Goal: Task Accomplishment & Management: Manage account settings

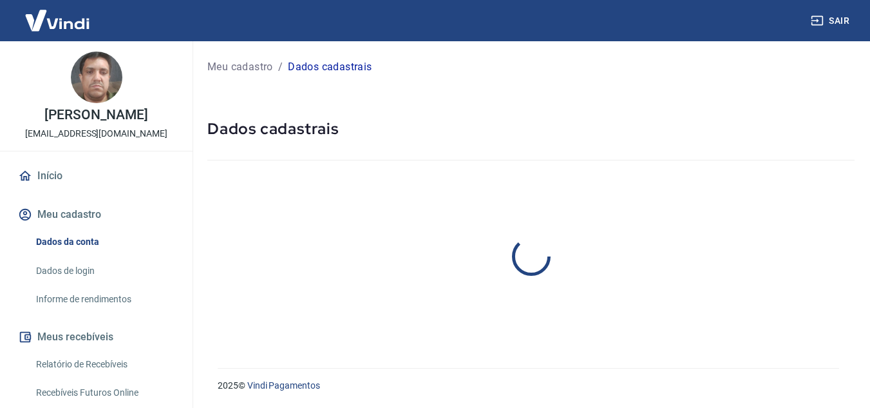
select select "SP"
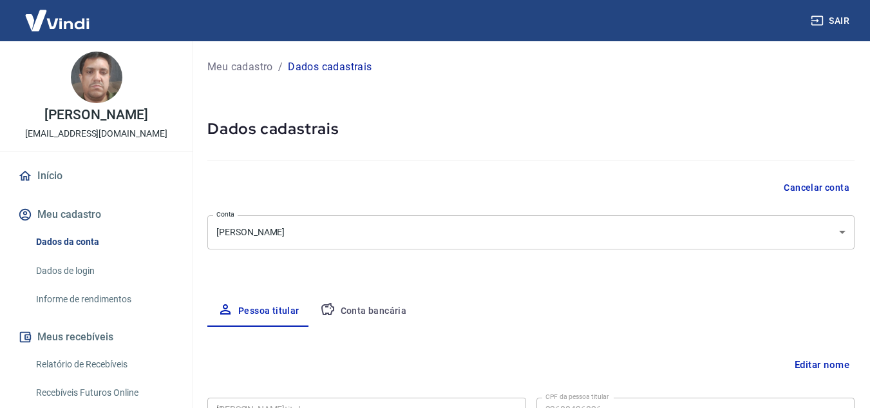
type input "326.884.268-26"
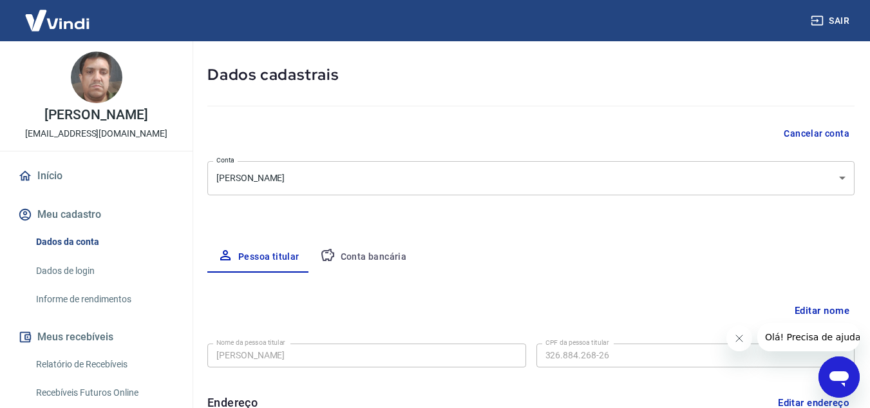
scroll to position [129, 0]
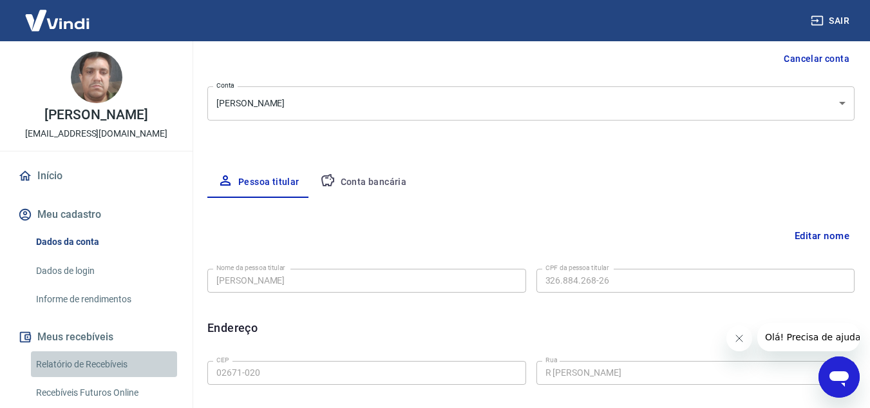
click at [111, 378] on link "Relatório de Recebíveis" at bounding box center [104, 364] width 146 height 26
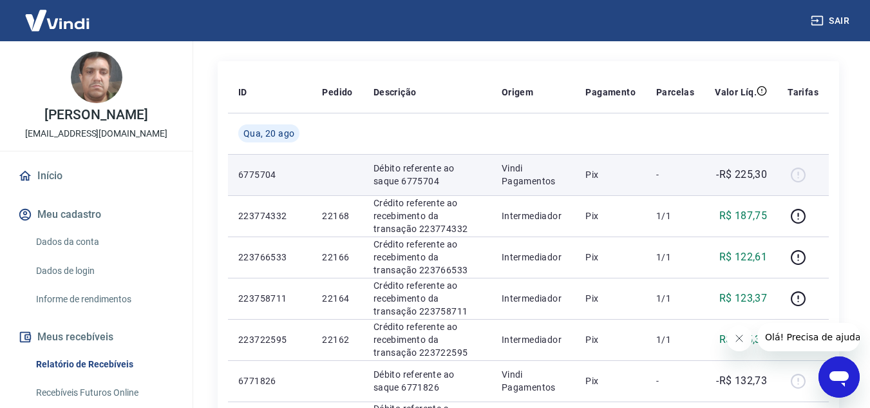
scroll to position [258, 0]
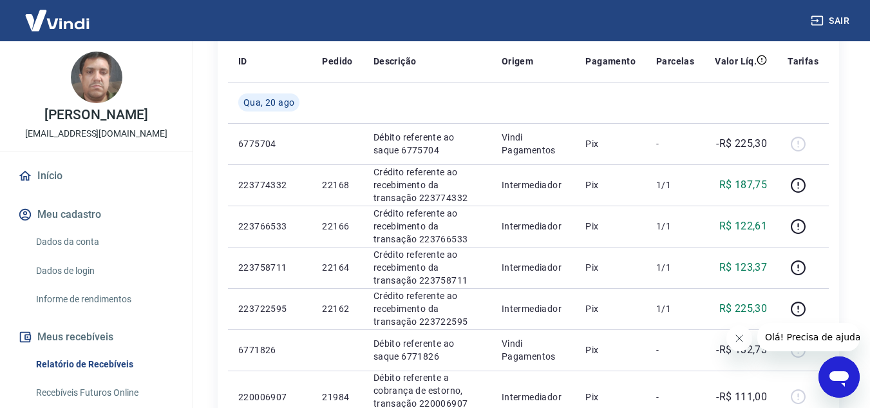
click at [732, 343] on button "Fechar mensagem da empresa" at bounding box center [739, 338] width 26 height 26
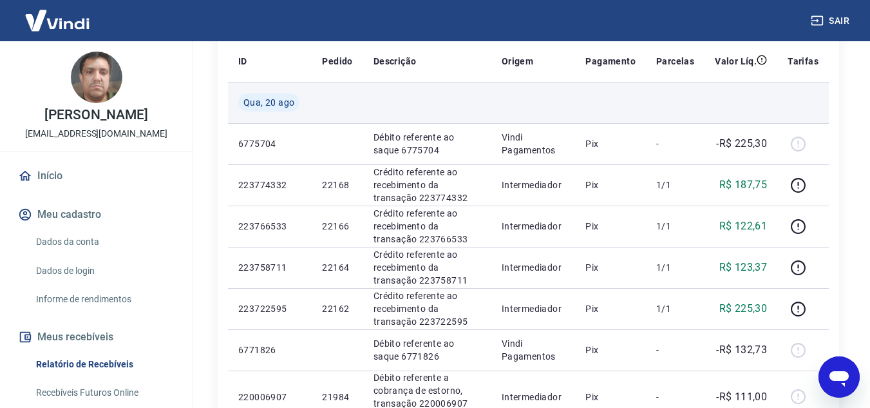
click at [371, 106] on td at bounding box center [427, 102] width 128 height 41
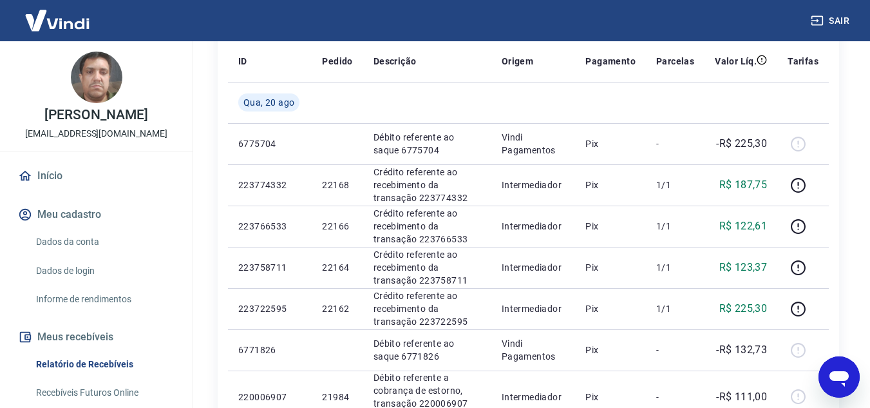
drag, startPoint x: 526, startPoint y: 8, endPoint x: 510, endPoint y: 16, distance: 17.3
click at [526, 8] on div "Sair" at bounding box center [435, 20] width 870 height 41
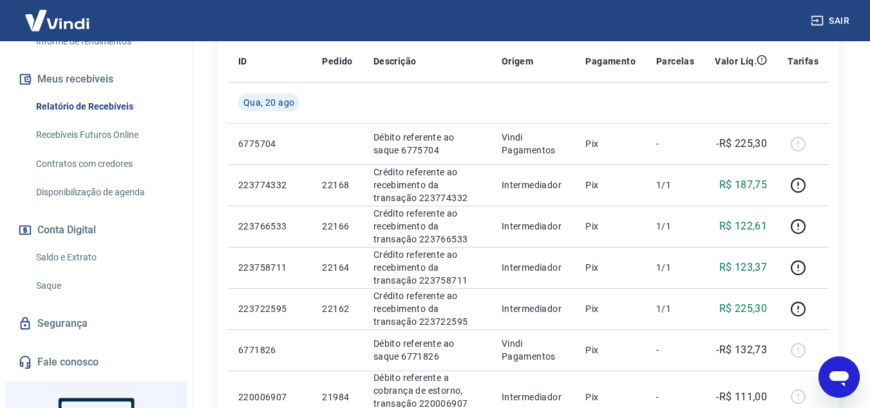
scroll to position [396, 0]
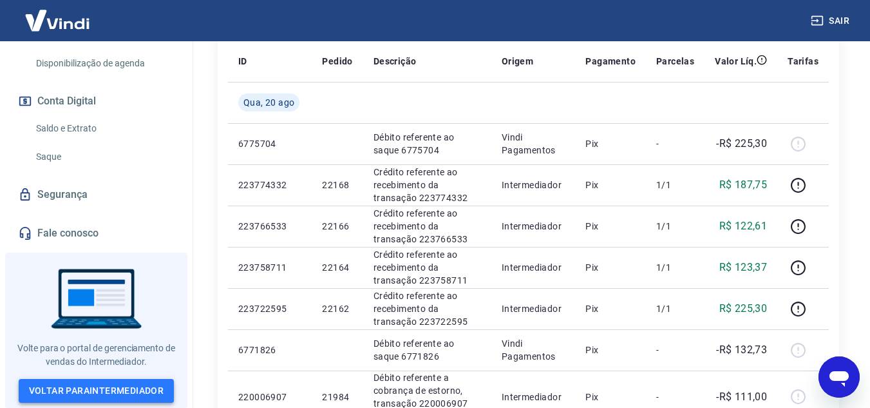
click at [111, 385] on link "Voltar para Intermediador" at bounding box center [97, 391] width 156 height 24
